Goal: Check status: Check status

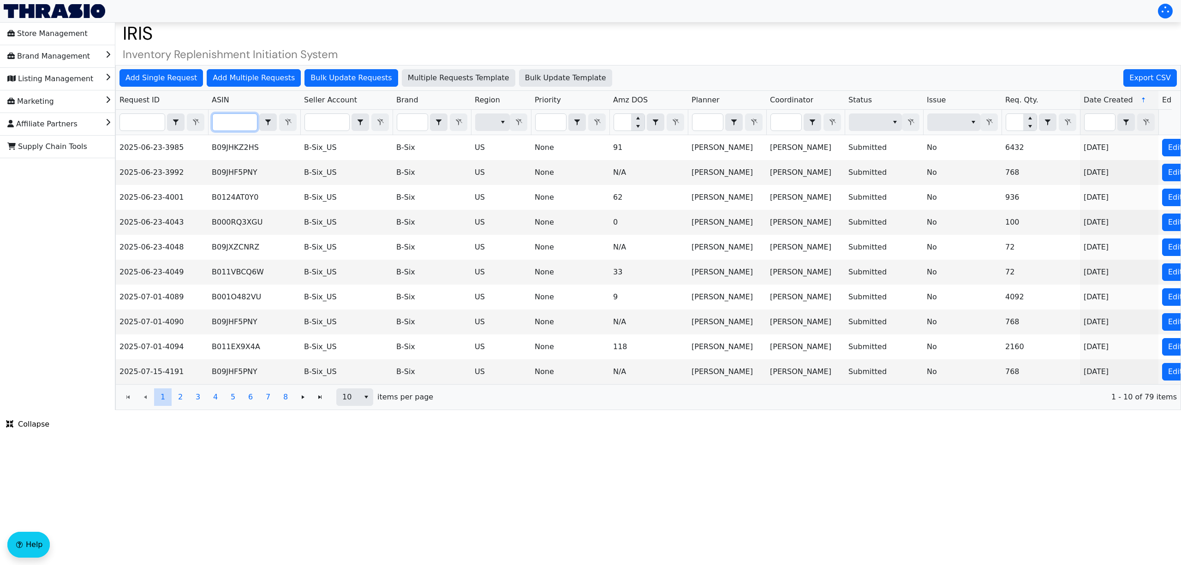
click at [224, 128] on input "Filter" at bounding box center [235, 122] width 44 height 17
paste input "B0DHX8RS5G"
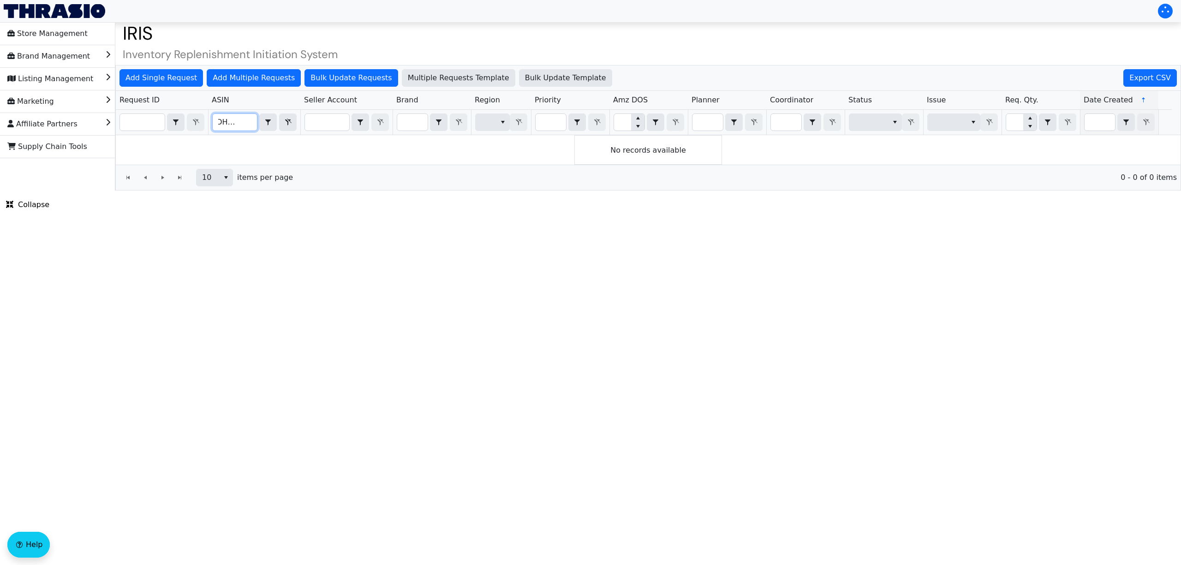
type input "B0DHX8RS5G"
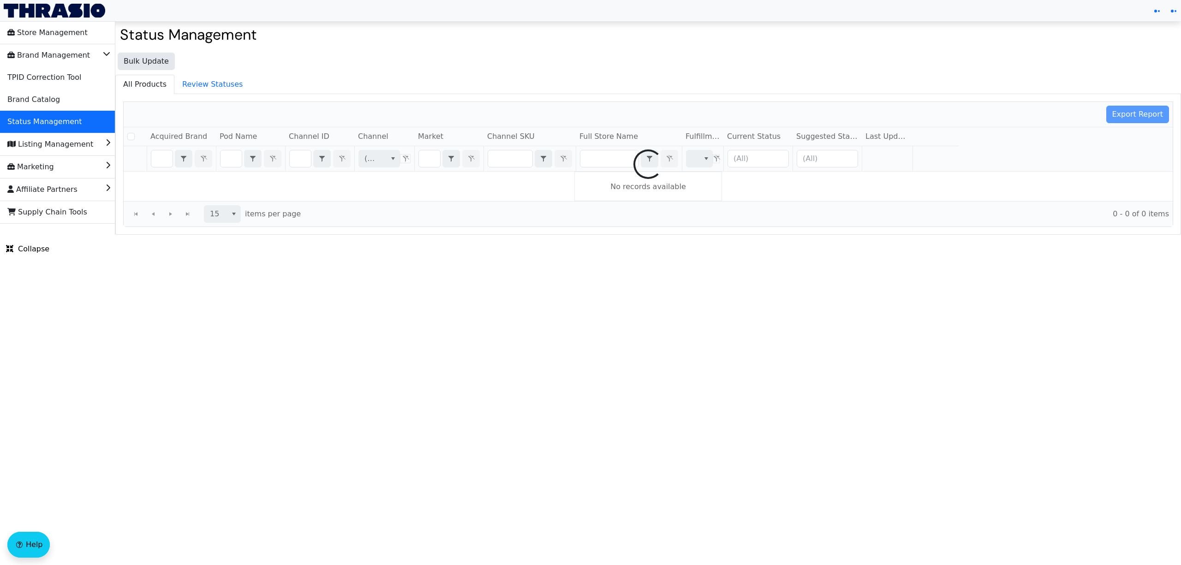
checkbox input "false"
